Goal: Find specific page/section: Find specific page/section

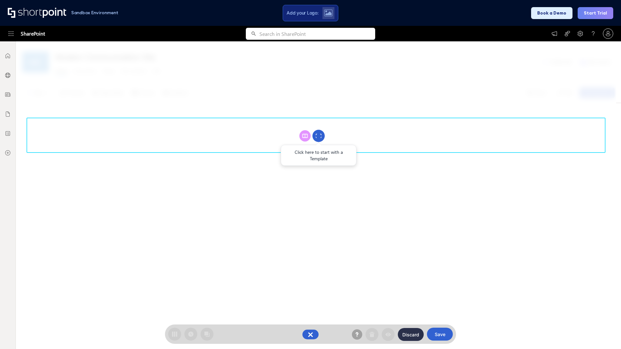
click at [318, 136] on circle at bounding box center [318, 136] width 12 height 12
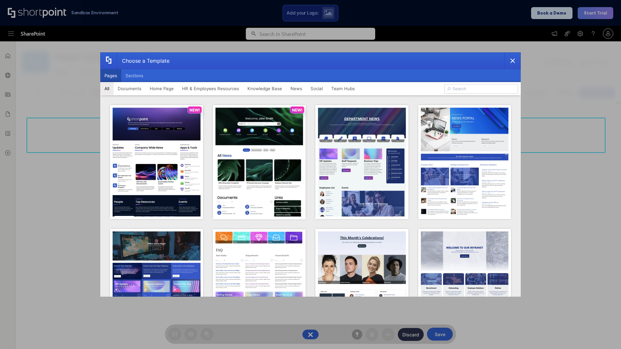
click at [111, 76] on button "Pages" at bounding box center [110, 75] width 21 height 13
type input "Social Layout 2"
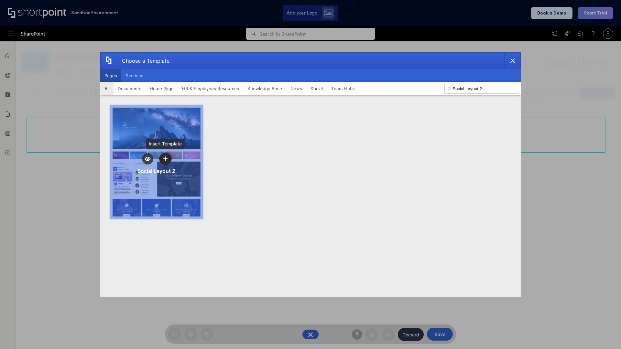
click at [165, 159] on icon "template selector" at bounding box center [165, 158] width 5 height 5
